Goal: Information Seeking & Learning: Check status

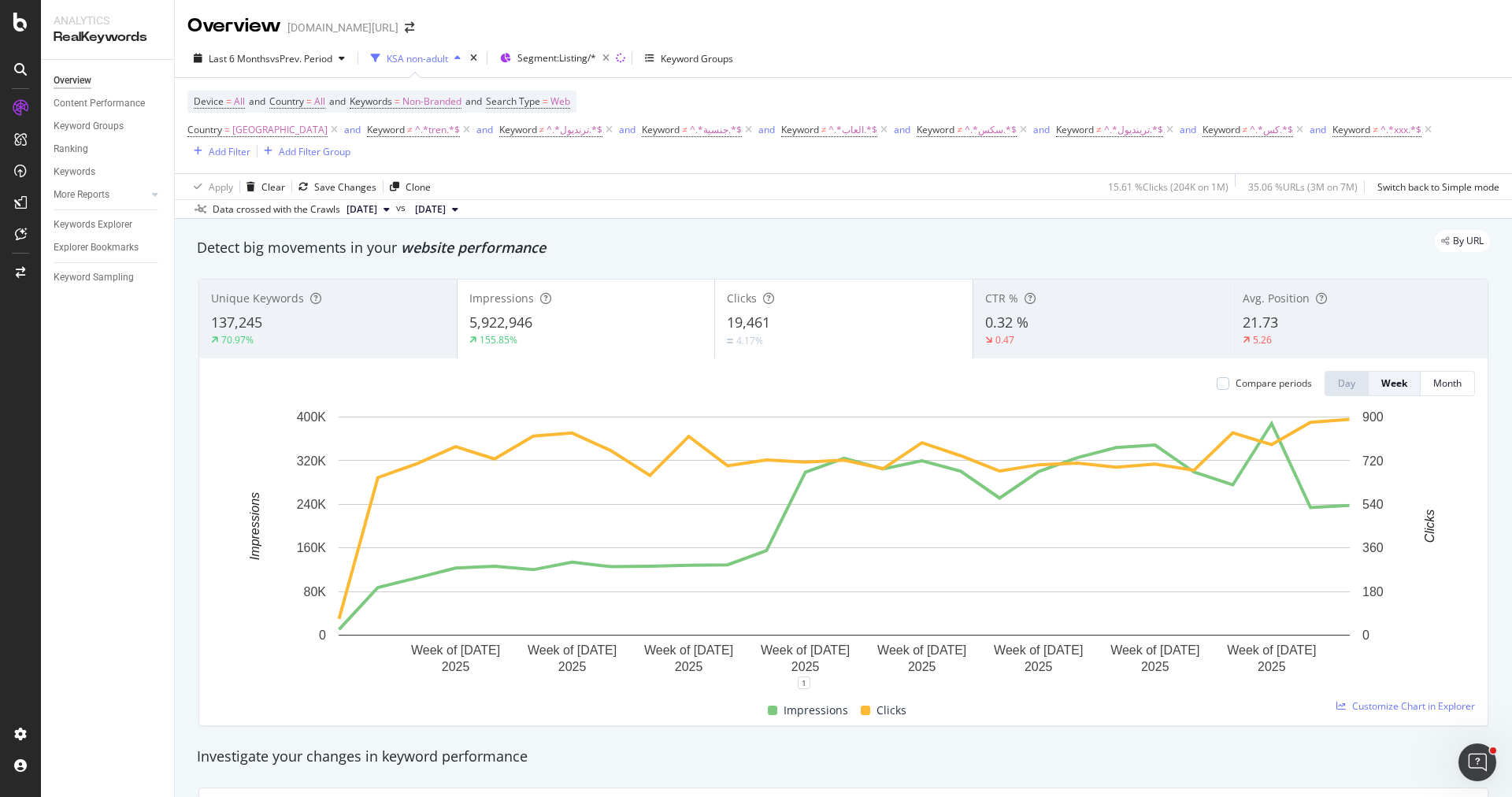
click at [618, 312] on div "5,922,946" at bounding box center [586, 323] width 234 height 21
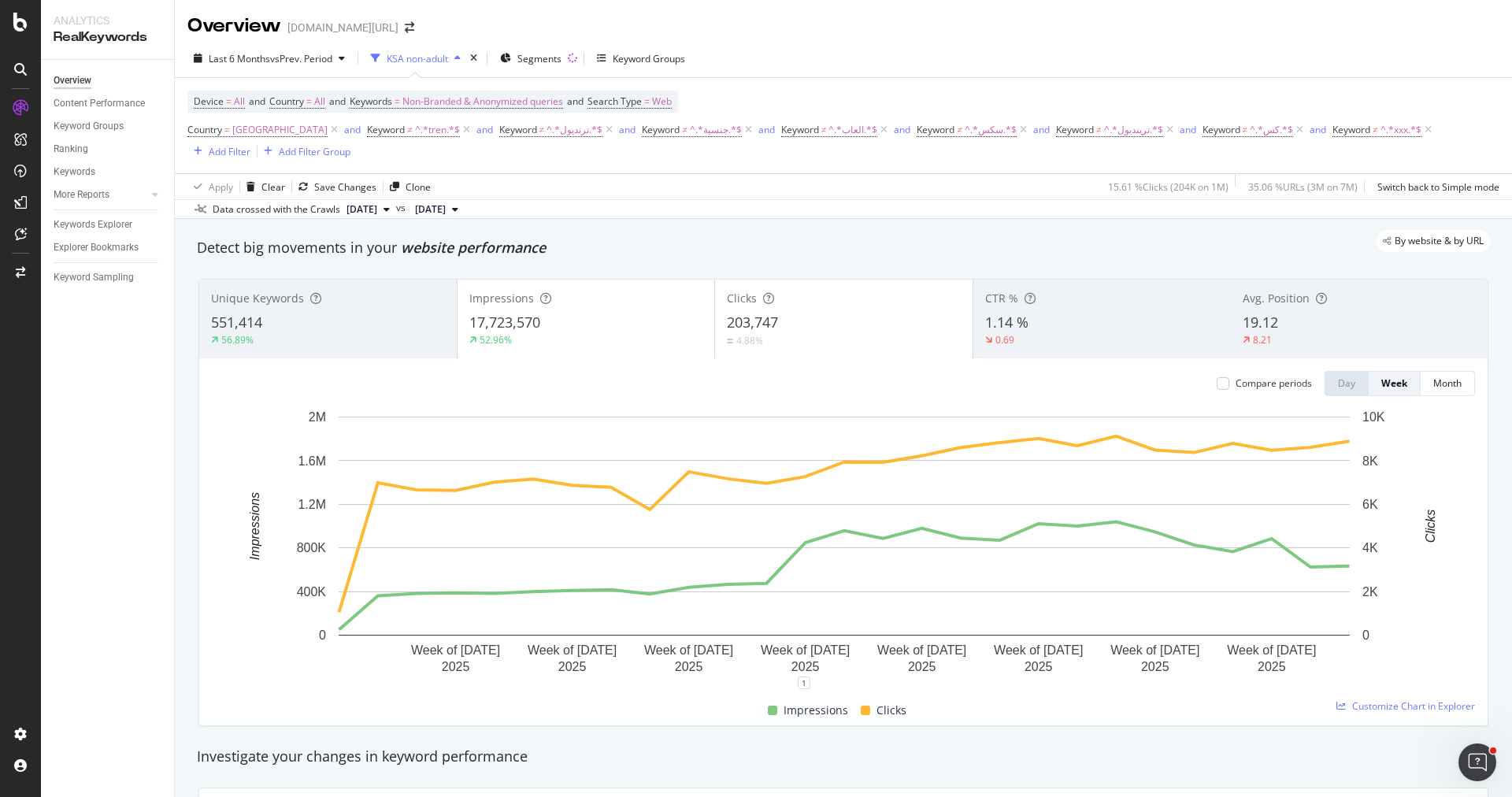
click at [591, 326] on div "17,723,570" at bounding box center [586, 323] width 234 height 21
